Goal: Task Accomplishment & Management: Complete application form

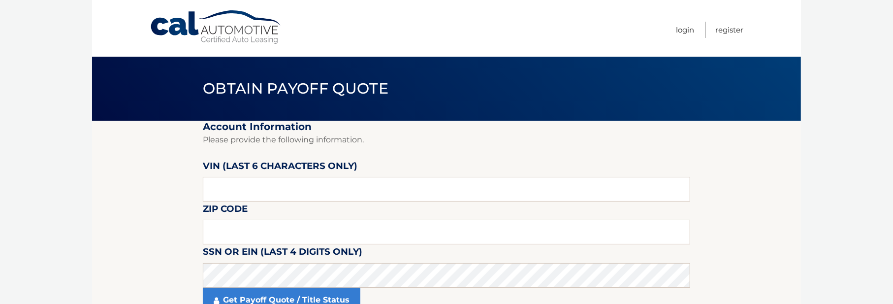
scroll to position [49, 0]
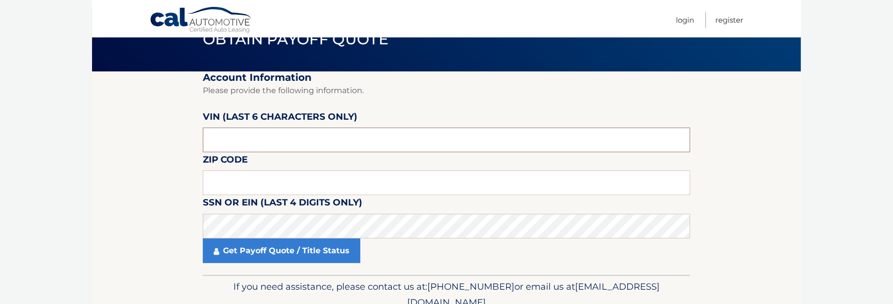
click at [214, 138] on input "text" at bounding box center [446, 139] width 487 height 25
click at [230, 186] on input "text" at bounding box center [446, 182] width 487 height 25
type input "33309"
click at [149, 195] on section "Account Information Please provide the following information. [PERSON_NAME] (la…" at bounding box center [446, 172] width 709 height 203
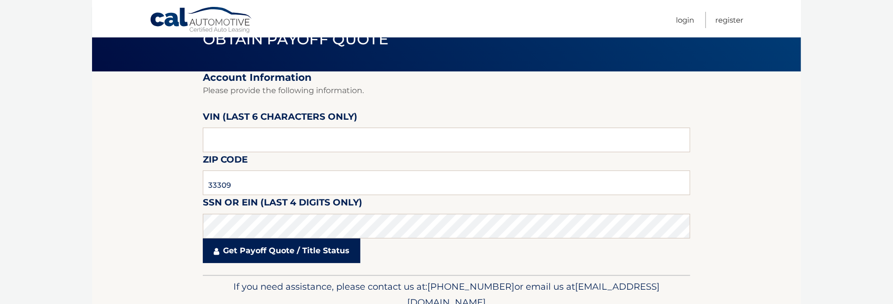
click at [279, 254] on link "Get Payoff Quote / Title Status" at bounding box center [282, 250] width 158 height 25
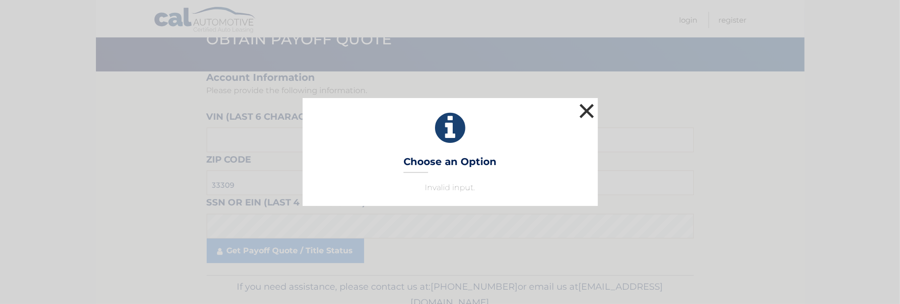
click at [582, 110] on button "×" at bounding box center [587, 111] width 20 height 20
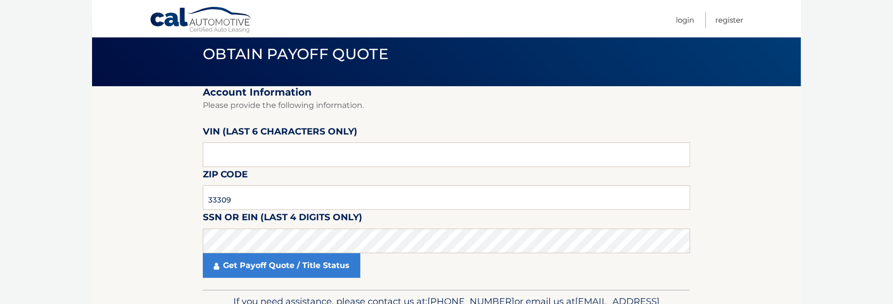
scroll to position [0, 0]
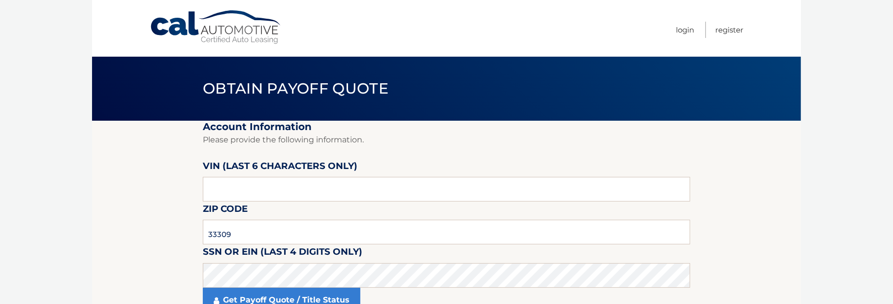
click at [177, 28] on link "Cal Automotive" at bounding box center [216, 27] width 133 height 35
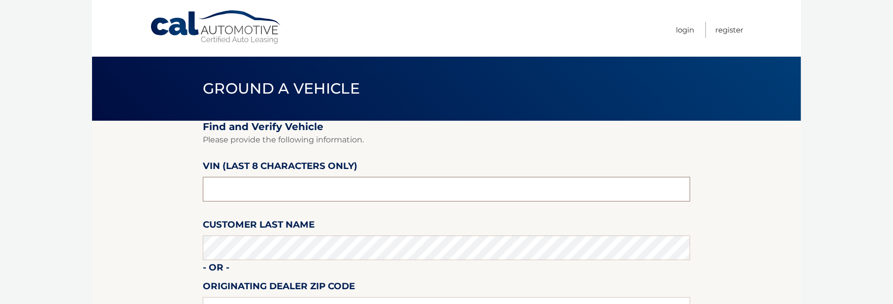
click at [215, 181] on input "text" at bounding box center [446, 189] width 487 height 25
drag, startPoint x: 215, startPoint y: 181, endPoint x: 210, endPoint y: 190, distance: 10.1
click at [210, 190] on input "text" at bounding box center [446, 189] width 487 height 25
click at [177, 168] on section "Find and Verify Vehicle Please provide the following information. VIN (last 8 c…" at bounding box center [446, 248] width 709 height 254
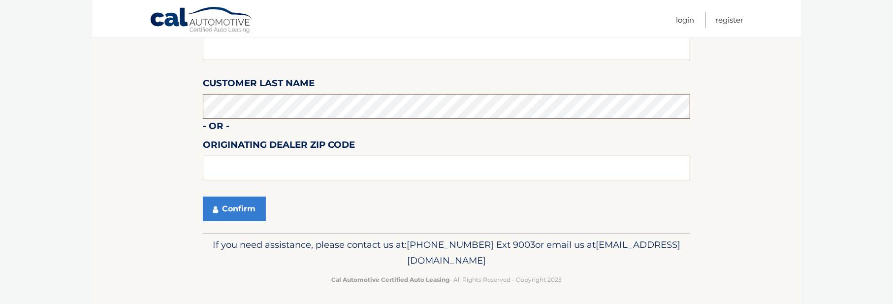
scroll to position [144, 0]
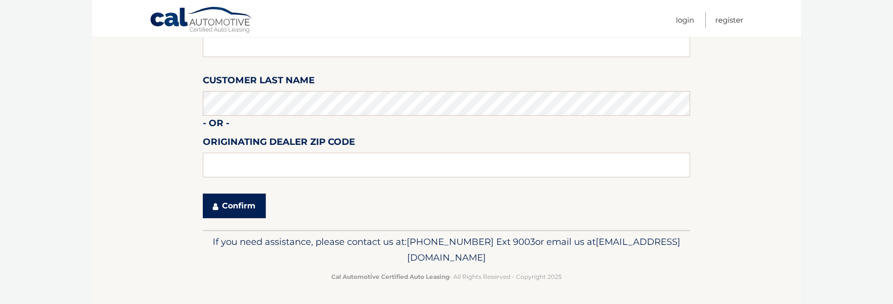
click at [239, 210] on button "Confirm" at bounding box center [234, 205] width 63 height 25
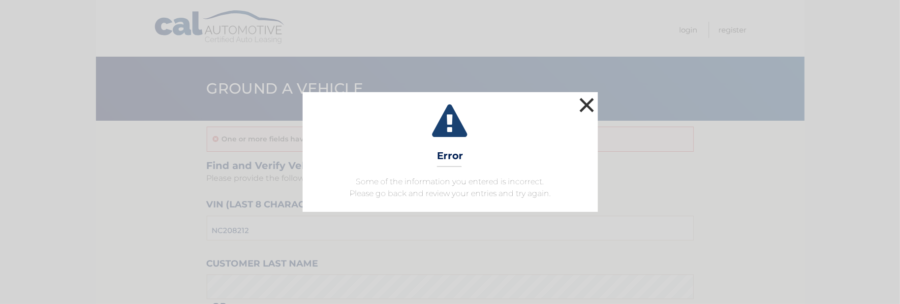
click at [592, 103] on button "×" at bounding box center [587, 105] width 20 height 20
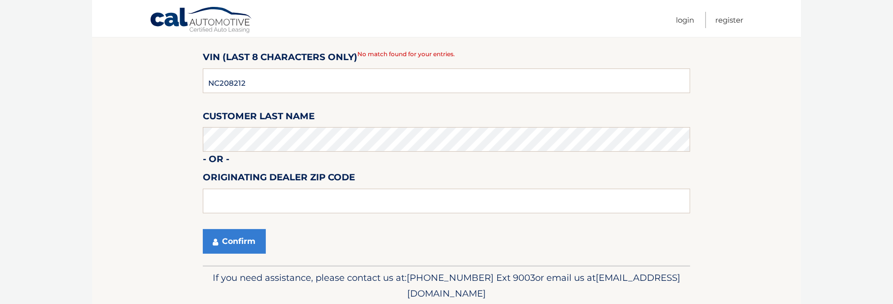
scroll to position [148, 0]
click at [159, 133] on section "One or more fields have an error. Find and Verify Vehicle Please provide the fo…" at bounding box center [446, 119] width 709 height 292
click at [141, 125] on section "One or more fields have an error. Find and Verify Vehicle Please provide the fo…" at bounding box center [446, 119] width 709 height 292
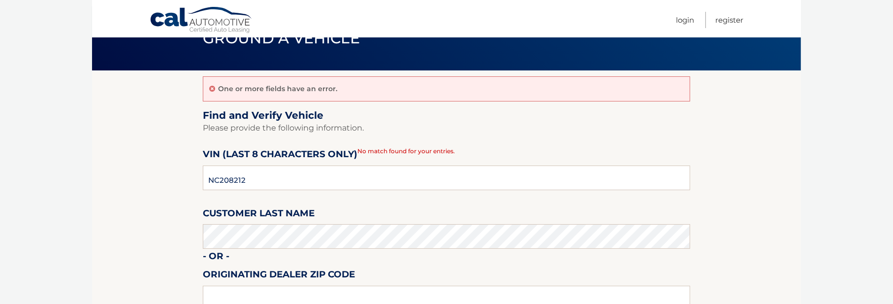
scroll to position [0, 0]
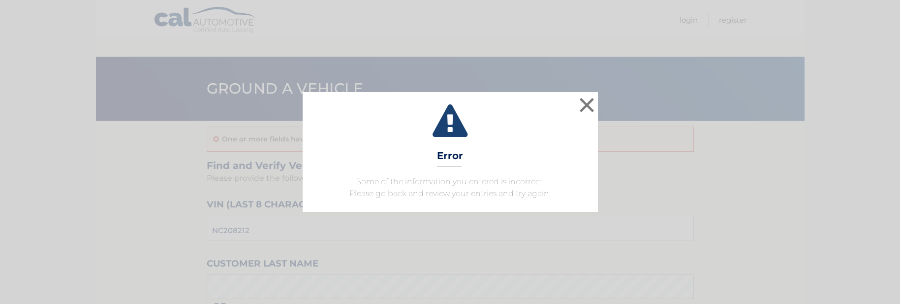
scroll to position [144, 0]
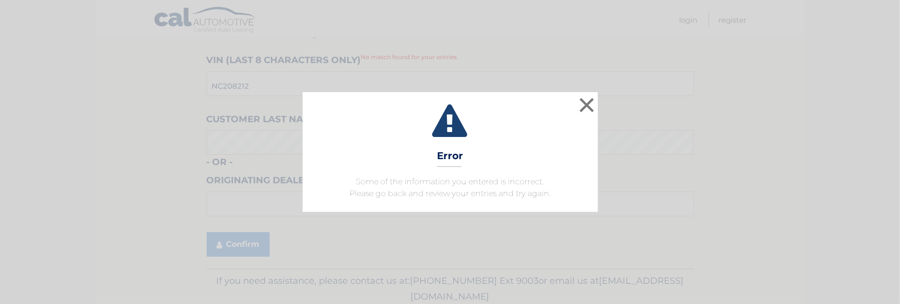
click at [574, 110] on icon at bounding box center [450, 121] width 271 height 35
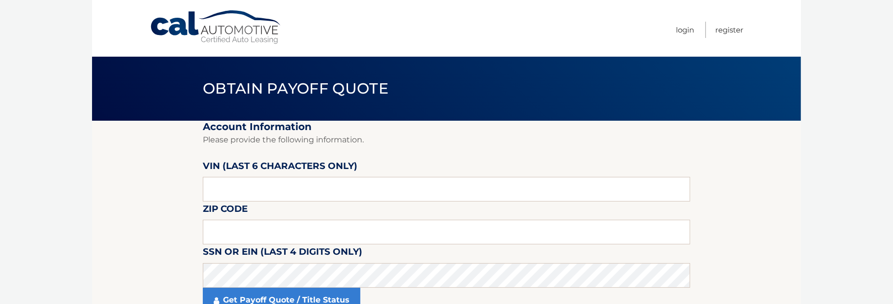
scroll to position [49, 0]
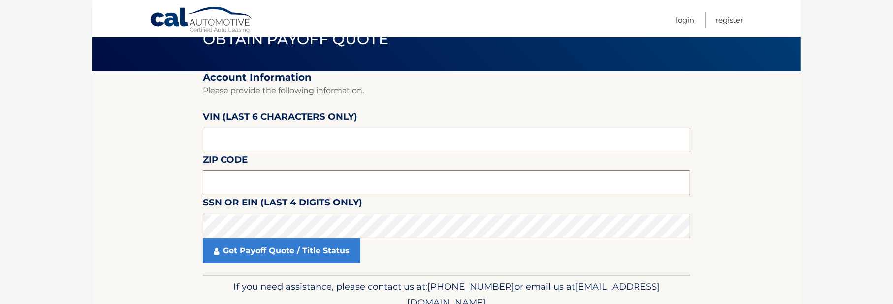
click at [238, 187] on input "text" at bounding box center [446, 182] width 487 height 25
type input "33309"
click at [227, 142] on input "text" at bounding box center [446, 139] width 487 height 25
click at [187, 150] on section "Account Information Please provide the following information. [PERSON_NAME] (la…" at bounding box center [446, 172] width 709 height 203
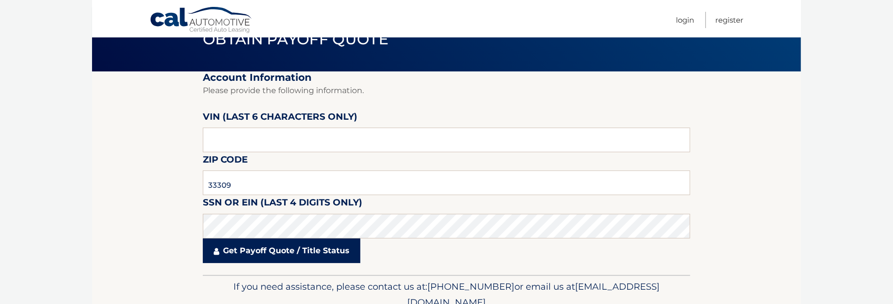
click at [290, 251] on link "Get Payoff Quote / Title Status" at bounding box center [282, 250] width 158 height 25
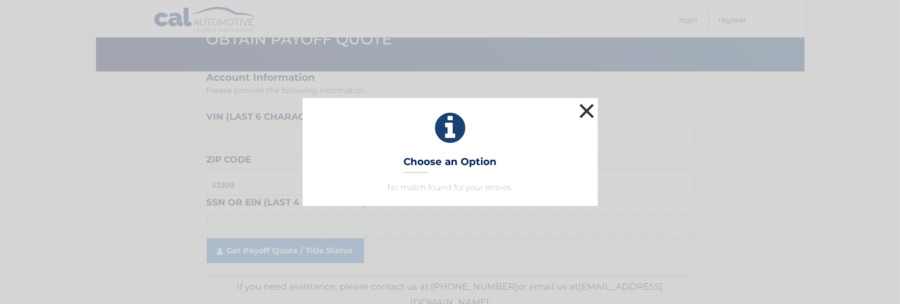
click at [588, 104] on button "×" at bounding box center [587, 111] width 20 height 20
